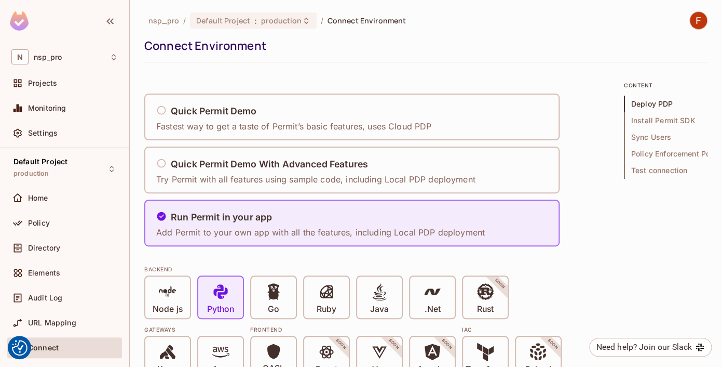
scroll to position [444, 0]
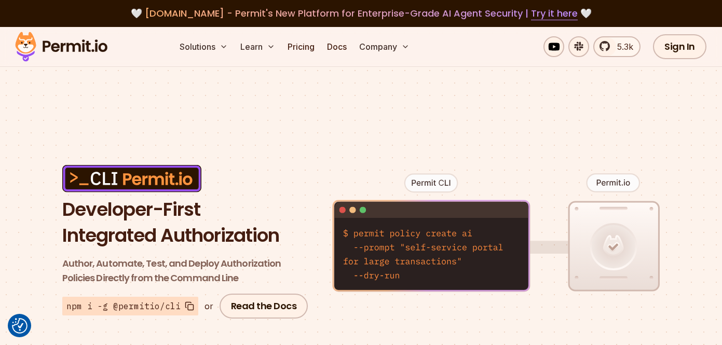
scroll to position [65, 0]
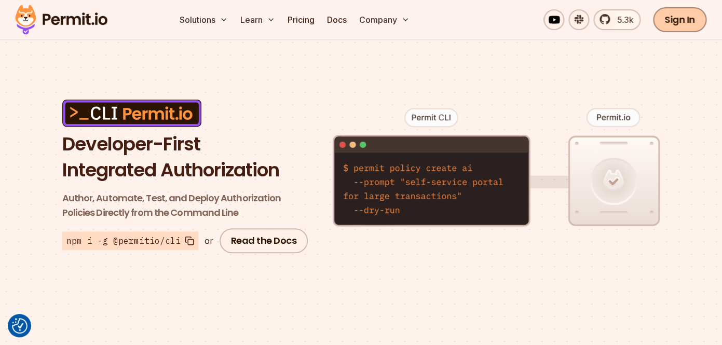
click at [687, 15] on link "Sign In" at bounding box center [679, 19] width 53 height 25
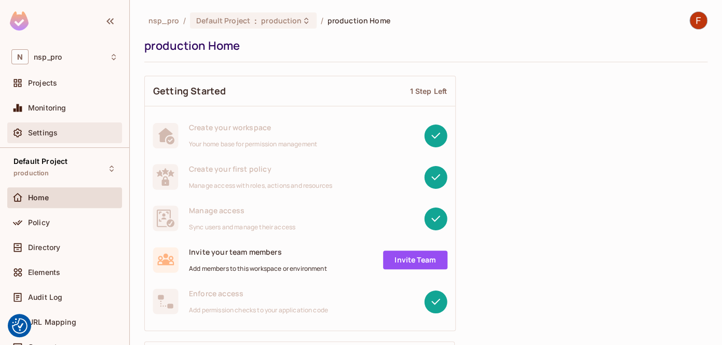
click at [43, 130] on span "Settings" at bounding box center [43, 133] width 30 height 8
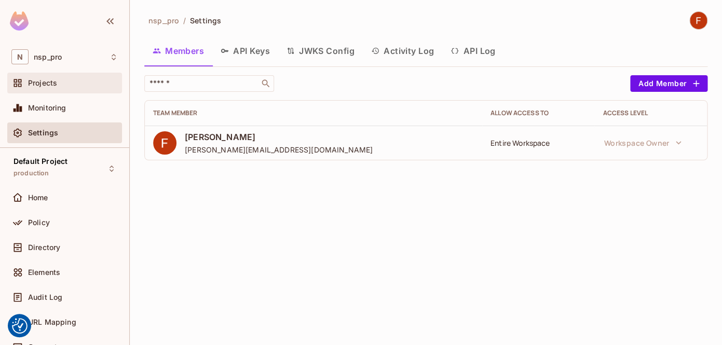
click at [51, 85] on span "Projects" at bounding box center [42, 83] width 29 height 8
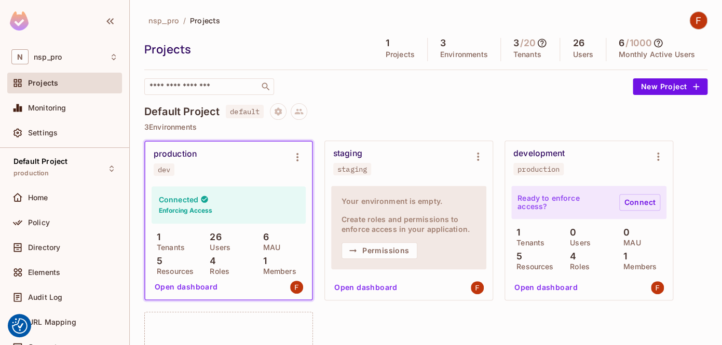
click at [638, 205] on link "Connect" at bounding box center [640, 202] width 41 height 17
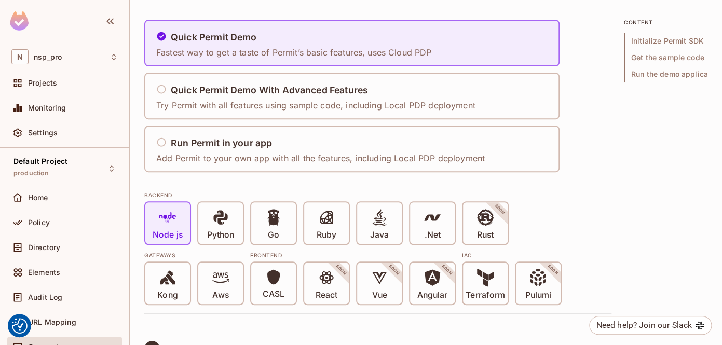
scroll to position [75, 0]
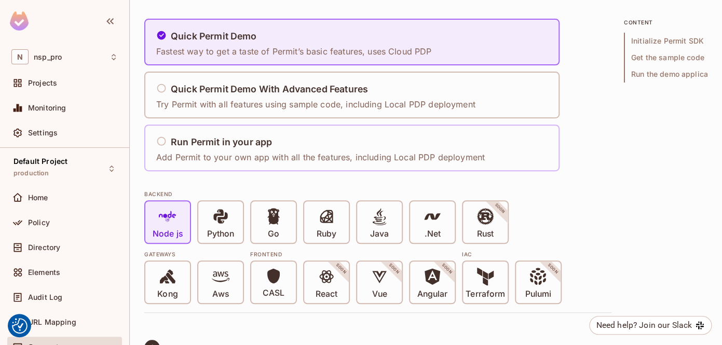
click at [266, 151] on div "Run Permit in your app Add Permit to your own app with all the features, includ…" at bounding box center [320, 148] width 329 height 31
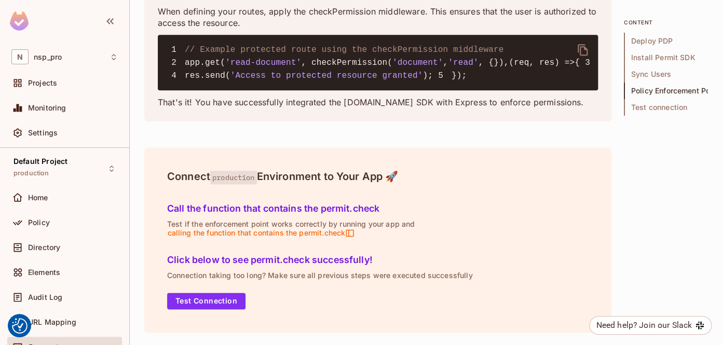
scroll to position [2266, 0]
click at [351, 234] on icon at bounding box center [349, 232] width 9 height 9
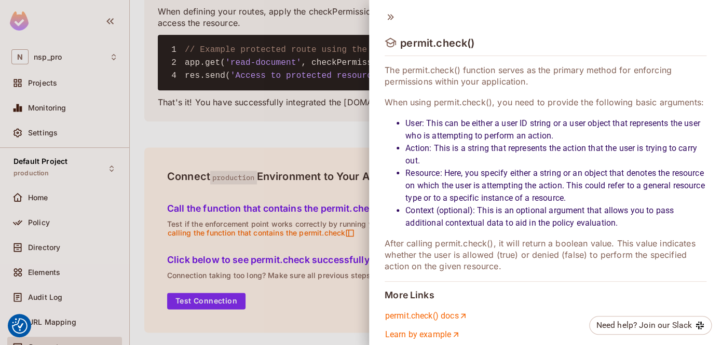
click at [351, 234] on div at bounding box center [361, 172] width 722 height 345
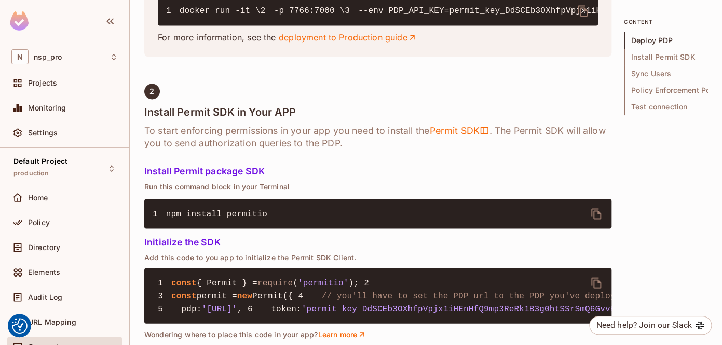
scroll to position [727, 0]
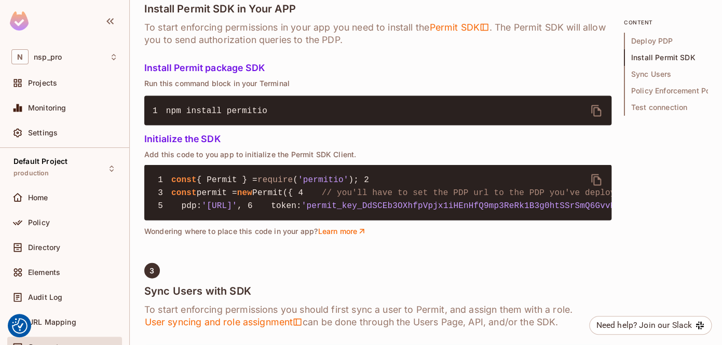
click at [309, 211] on span "'permit_key_DdSCEb3OXhfpVpjx1iHEnHfQ9mp3ReRk1B3g0htSSrSmQ6GvvKfLhHhWncxvxBqi2wN…" at bounding box center [552, 205] width 501 height 9
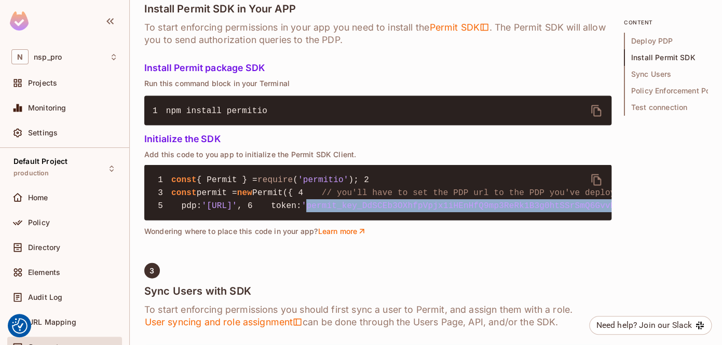
click at [309, 211] on span "'permit_key_DdSCEb3OXhfpVpjx1iHEnHfQ9mp3ReRk1B3g0htSSrSmQ6GvvKfLhHhWncxvxBqi2wN…" at bounding box center [552, 205] width 501 height 9
copy span "permit_key_DdSCEb3OXhfpVpjx1iHEnHfQ9mp3ReRk1B3g0htSSrSmQ6GvvKfLhHhWncxvxBqi2wNf…"
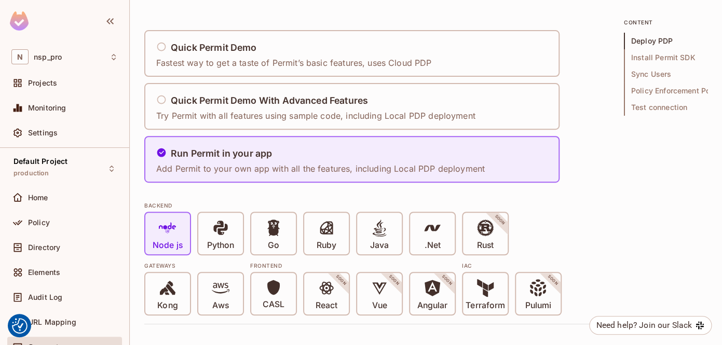
scroll to position [0, 0]
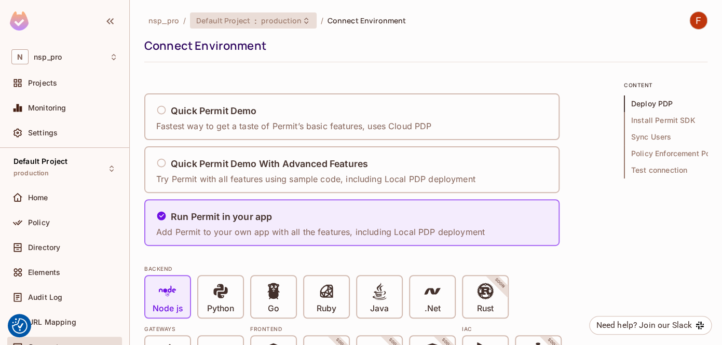
click at [282, 22] on span "production" at bounding box center [281, 21] width 41 height 10
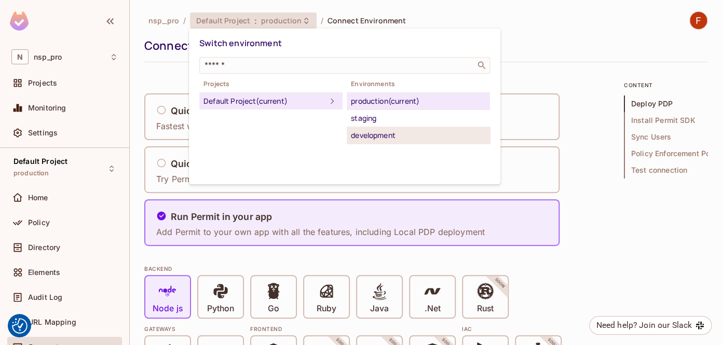
click at [380, 137] on div "development" at bounding box center [418, 135] width 135 height 12
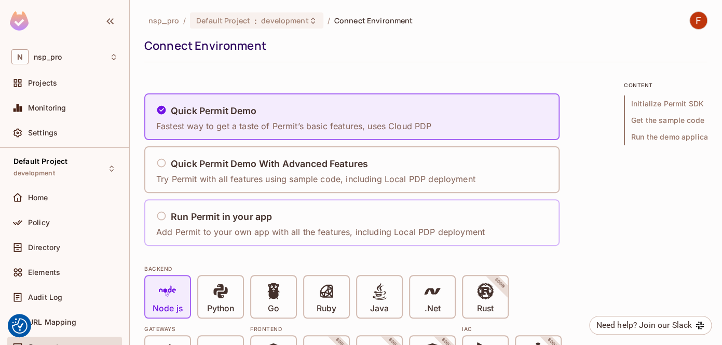
click at [244, 222] on h5 "Run Permit in your app" at bounding box center [221, 217] width 101 height 10
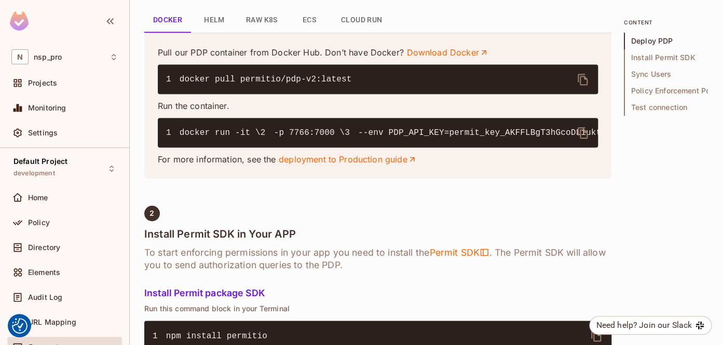
scroll to position [517, 0]
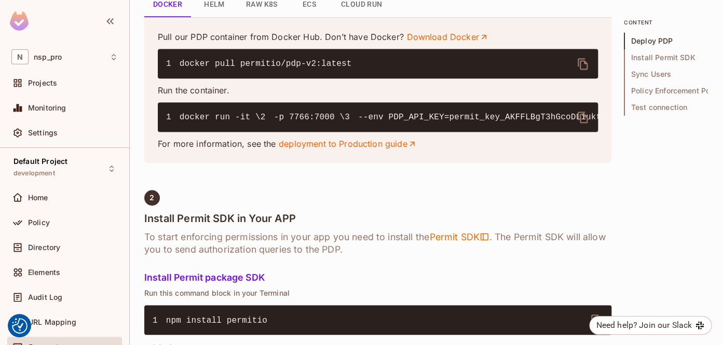
click at [375, 122] on code "1 docker run -it \ 2 -p 7766:7000 \ 3 --env PDP_API_KEY=permit_key_AKFFLBgT3hGc…" at bounding box center [683, 117] width 1034 height 9
copy code "permit_key_AKFFLBgT3hGcoDLiuktTCmGfJHRFDooyZd5XUMuLumpgoM6X8D1X5NsjKL08vNJpK05E…"
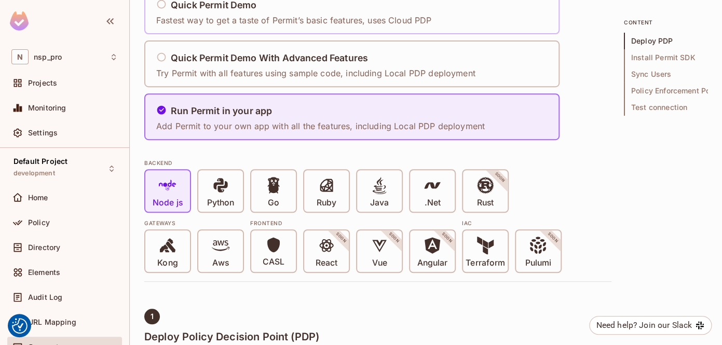
scroll to position [0, 0]
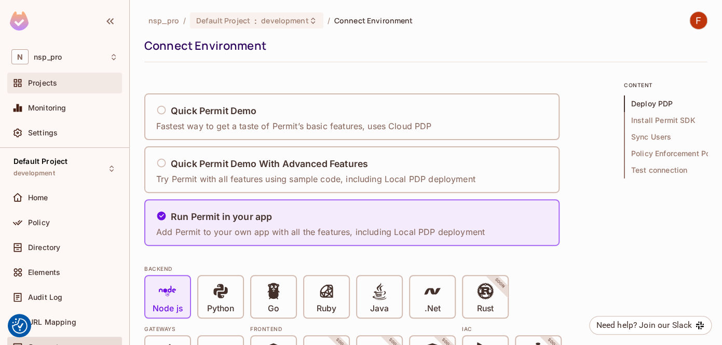
click at [39, 82] on span "Projects" at bounding box center [42, 83] width 29 height 8
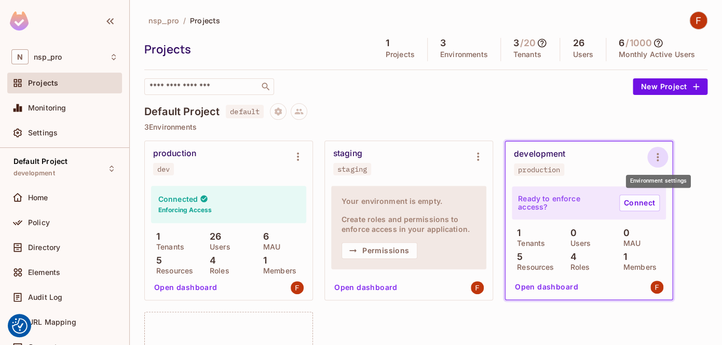
click at [655, 157] on icon "Environment settings" at bounding box center [658, 157] width 12 height 12
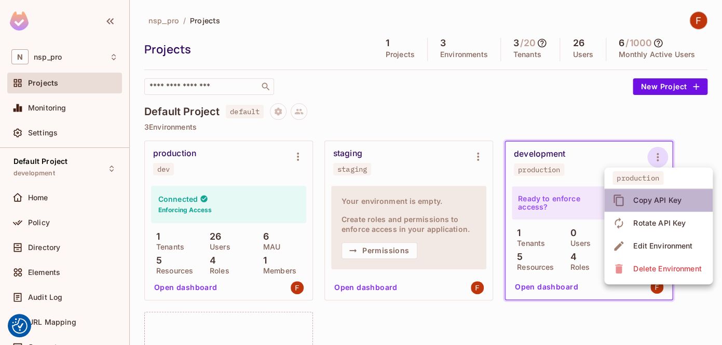
click at [650, 201] on div "Copy API Key" at bounding box center [658, 200] width 48 height 10
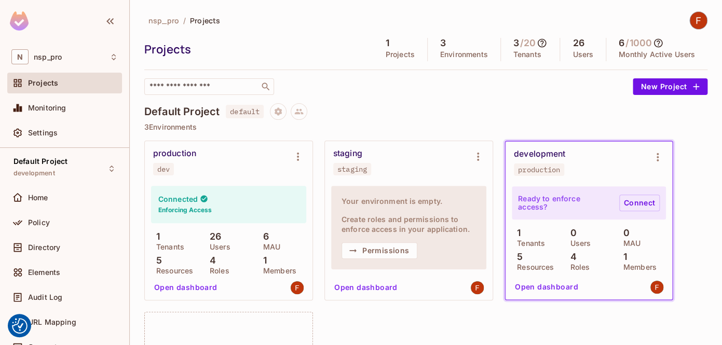
click at [644, 205] on link "Connect" at bounding box center [640, 203] width 41 height 17
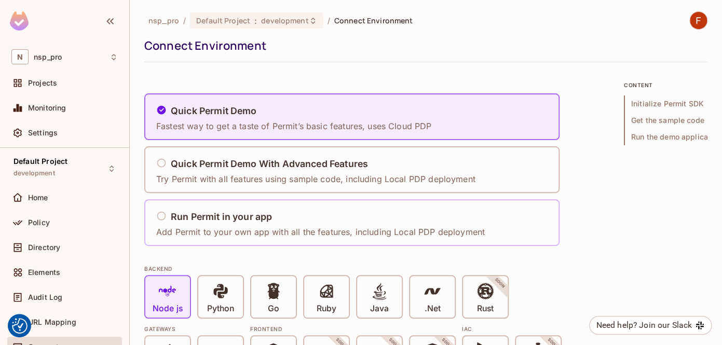
click at [234, 220] on h5 "Run Permit in your app" at bounding box center [221, 217] width 101 height 10
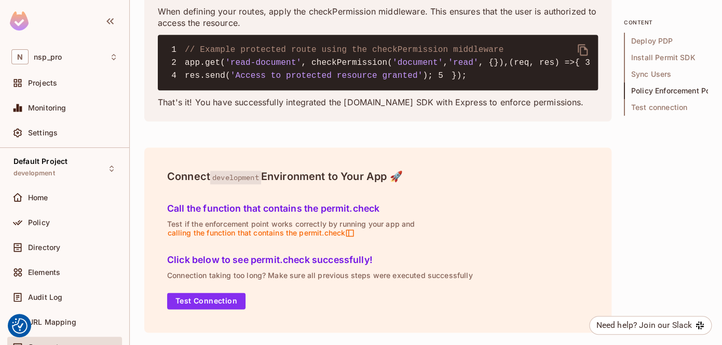
scroll to position [2266, 0]
click at [203, 304] on button "Test Connection" at bounding box center [206, 301] width 78 height 17
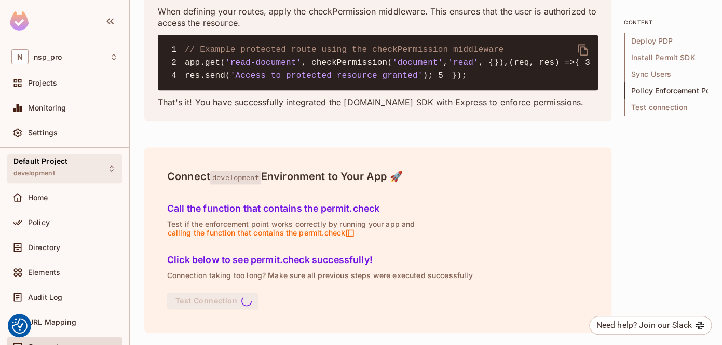
click at [52, 164] on span "Default Project" at bounding box center [41, 161] width 54 height 8
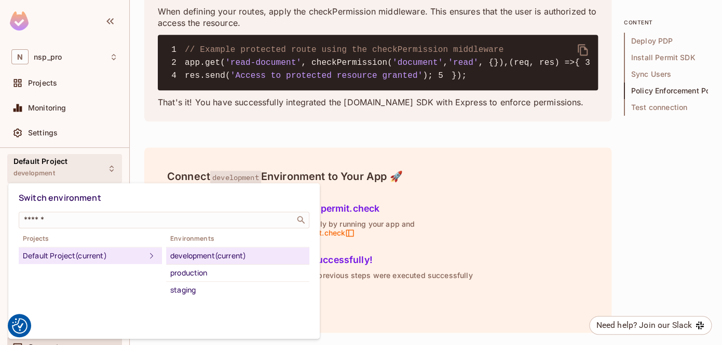
click at [200, 259] on div "development (current)" at bounding box center [237, 256] width 135 height 12
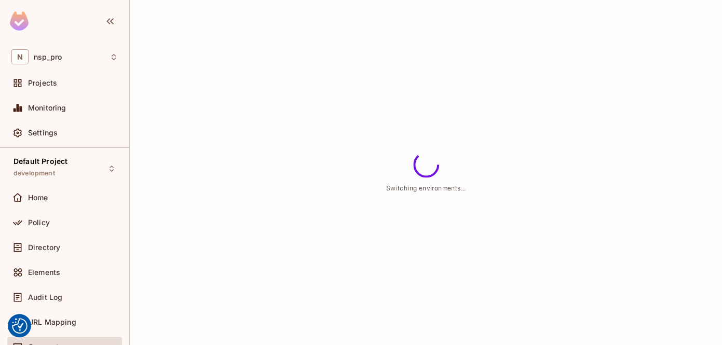
scroll to position [0, 0]
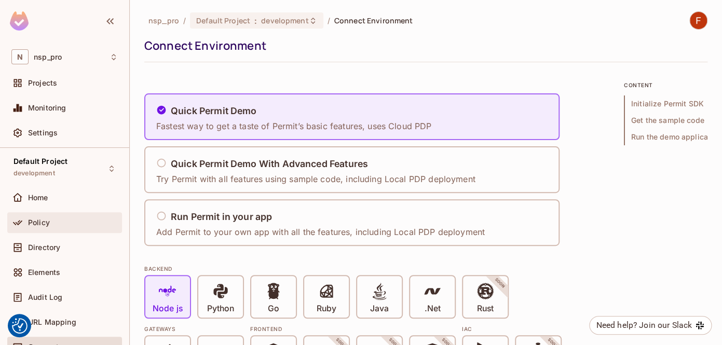
click at [45, 227] on div "Policy" at bounding box center [64, 223] width 106 height 12
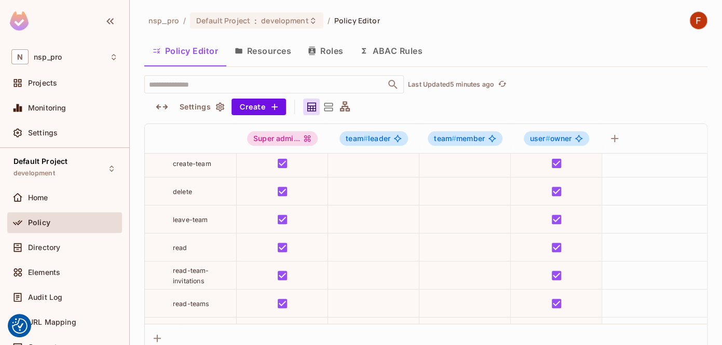
scroll to position [78, 0]
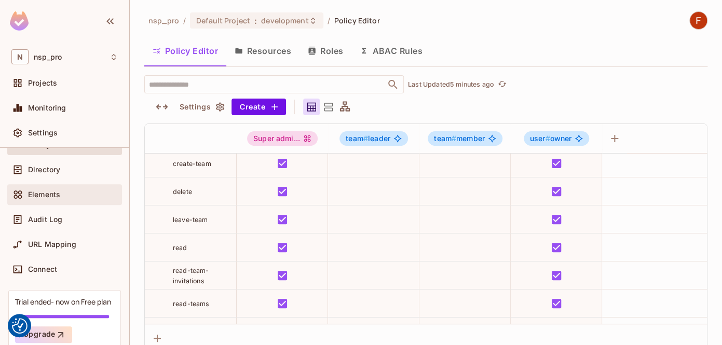
click at [46, 193] on span "Elements" at bounding box center [44, 195] width 32 height 8
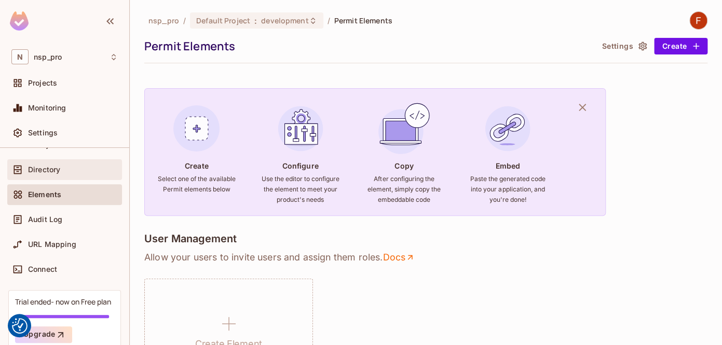
click at [34, 171] on span "Directory" at bounding box center [44, 170] width 32 height 8
